Goal: Information Seeking & Learning: Check status

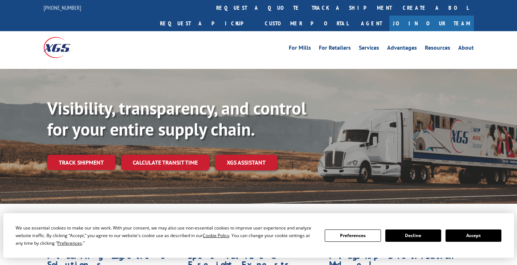
drag, startPoint x: 242, startPoint y: 5, endPoint x: 250, endPoint y: 1, distance: 9.7
click at [306, 5] on link "track a shipment" at bounding box center [351, 8] width 91 height 16
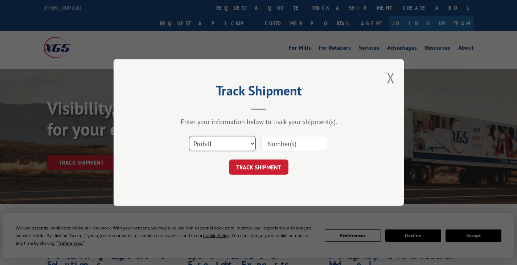
click at [248, 144] on select "Select category... Probill BOL PO" at bounding box center [222, 143] width 67 height 15
select select "bol"
click at [189, 136] on select "Select category... Probill BOL PO" at bounding box center [222, 143] width 67 height 15
click at [283, 140] on input at bounding box center [294, 143] width 67 height 15
paste input "2840219"
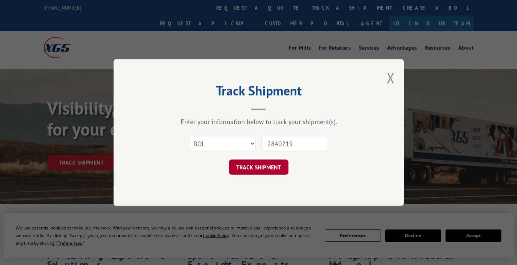
type input "2840219"
click at [255, 172] on button "TRACK SHIPMENT" at bounding box center [258, 167] width 59 height 15
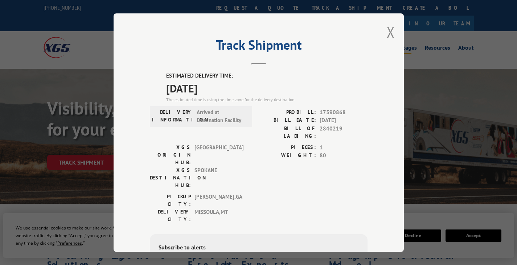
click at [388, 34] on button "Close modal" at bounding box center [391, 31] width 8 height 19
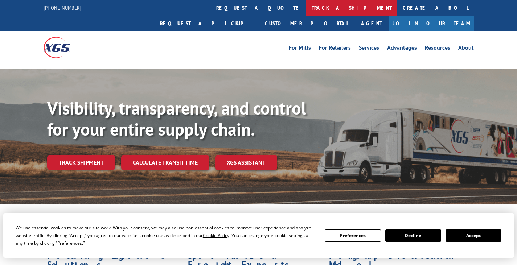
click at [306, 13] on link "track a shipment" at bounding box center [351, 8] width 91 height 16
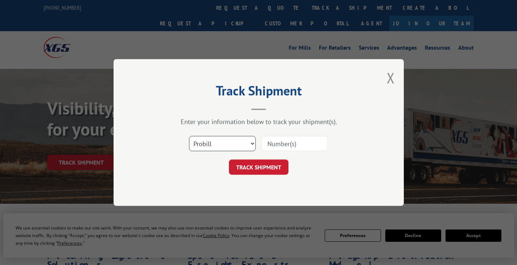
click at [249, 144] on select "Select category... Probill BOL PO" at bounding box center [222, 143] width 67 height 15
select select "bol"
click at [189, 136] on select "Select category... Probill BOL PO" at bounding box center [222, 143] width 67 height 15
drag, startPoint x: 283, startPoint y: 145, endPoint x: 290, endPoint y: 145, distance: 6.5
click at [284, 145] on input at bounding box center [294, 143] width 67 height 15
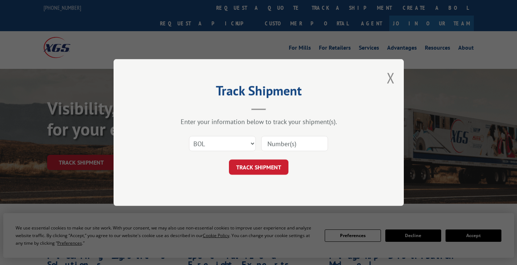
paste input "2840219"
type input "2840219"
click at [256, 173] on button "TRACK SHIPMENT" at bounding box center [258, 167] width 59 height 15
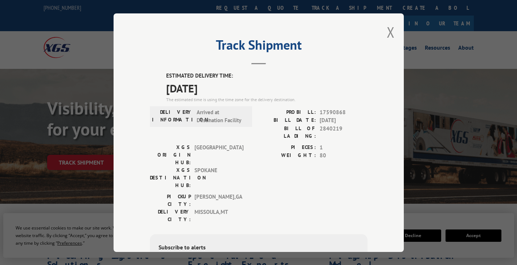
drag, startPoint x: 212, startPoint y: 51, endPoint x: 283, endPoint y: 38, distance: 71.6
click at [212, 51] on h2 "Track Shipment" at bounding box center [259, 47] width 218 height 14
click at [388, 29] on button "Close modal" at bounding box center [391, 31] width 8 height 19
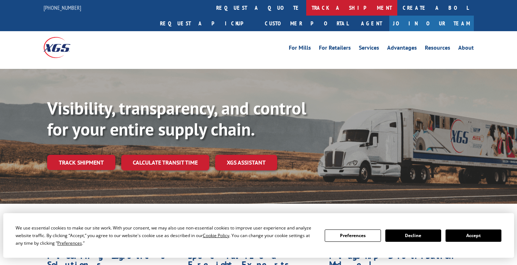
click at [306, 4] on link "track a shipment" at bounding box center [351, 8] width 91 height 16
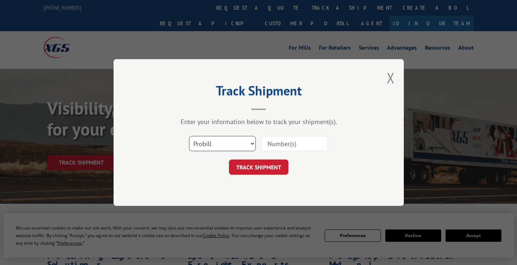
click at [252, 143] on select "Select category... Probill BOL PO" at bounding box center [222, 143] width 67 height 15
select select "bol"
click at [189, 136] on select "Select category... Probill BOL PO" at bounding box center [222, 143] width 67 height 15
drag, startPoint x: 275, startPoint y: 143, endPoint x: 279, endPoint y: 143, distance: 4.4
click at [276, 143] on input at bounding box center [294, 143] width 67 height 15
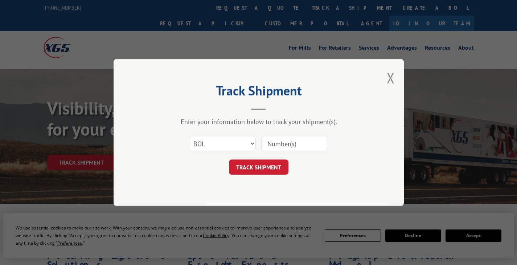
paste input "2840752"
type input "2840752"
click at [275, 165] on button "TRACK SHIPMENT" at bounding box center [258, 167] width 59 height 15
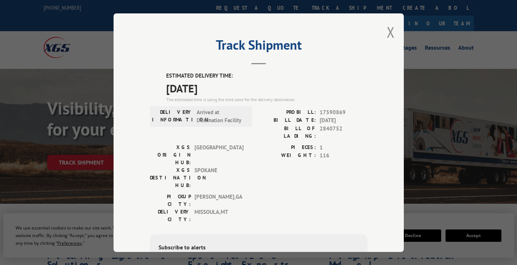
drag, startPoint x: 250, startPoint y: 42, endPoint x: 276, endPoint y: 50, distance: 27.3
click at [250, 42] on h2 "Track Shipment" at bounding box center [259, 47] width 218 height 14
click at [389, 35] on button "Close modal" at bounding box center [391, 31] width 8 height 19
